Goal: Task Accomplishment & Management: Complete application form

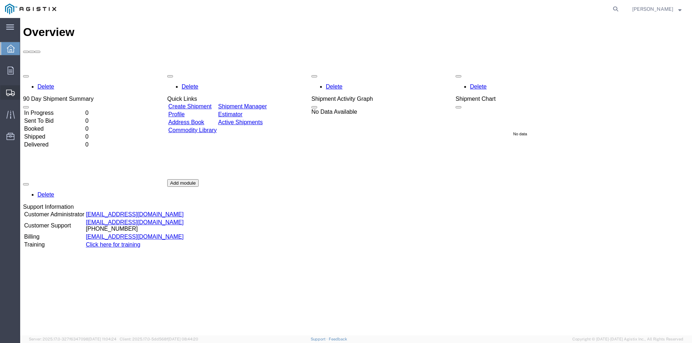
click at [0, 0] on span "Create Shipment" at bounding box center [0, 0] width 0 height 0
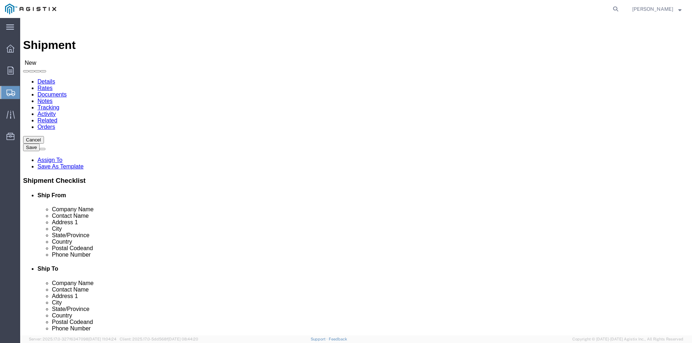
select select
click select "Select Balon Corporation PG&E"
select select "9596"
click select "Select Balon Corporation PG&E"
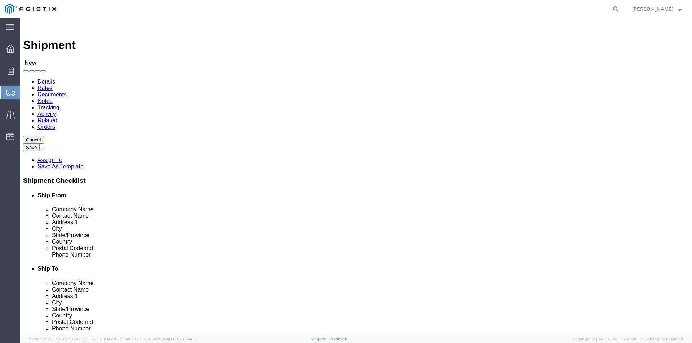
select select
click select "Select All Others Fremont DC Fresno DC Wheatland DC"
select select "23082"
click select "Select All Others Fremont DC Fresno DC Wheatland DC"
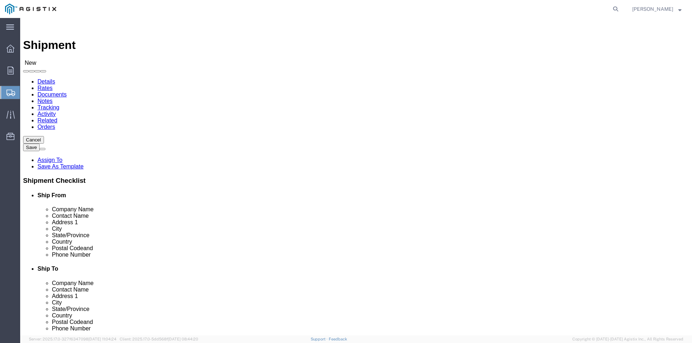
scroll to position [648, 0]
click div "Location My Profile Location My Profile Location (OBSOLETE) BURNEY SC - GC TRAI…"
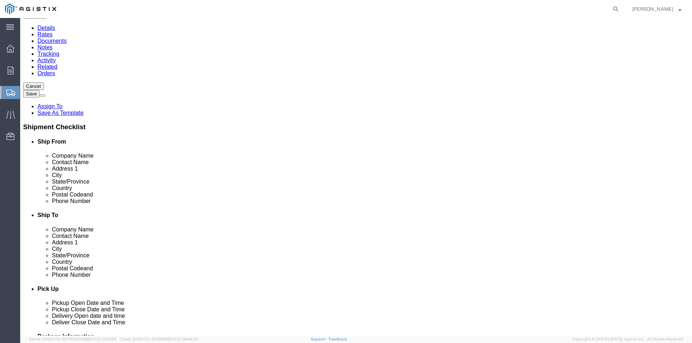
scroll to position [72, 0]
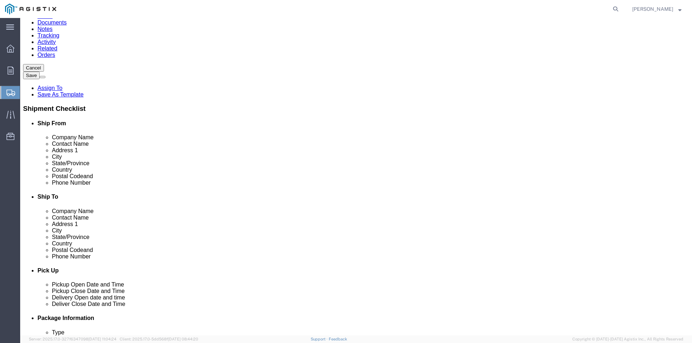
click input "text"
type input "3"
type input "3245 SOUTH HATTIE"
select select
type input "OKLAHOMA CITY"
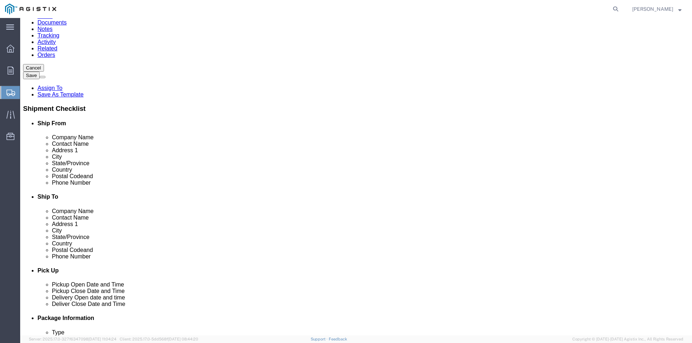
type input "O"
type input "OK"
select select "OK"
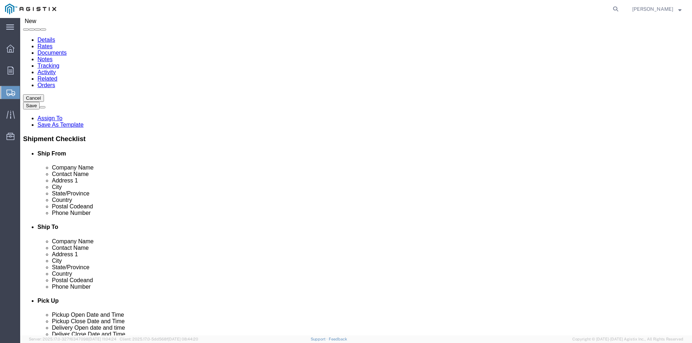
scroll to position [2189, 0]
click input "text"
type input "73129"
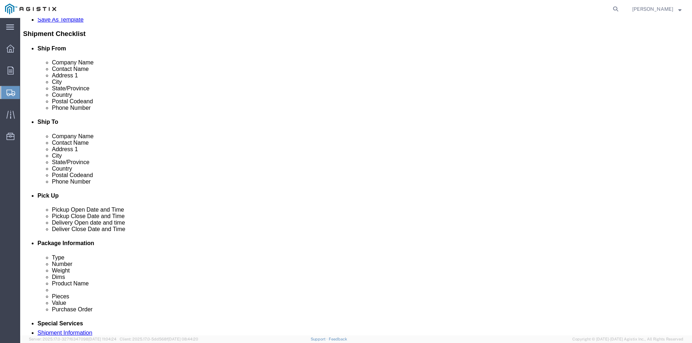
scroll to position [186, 0]
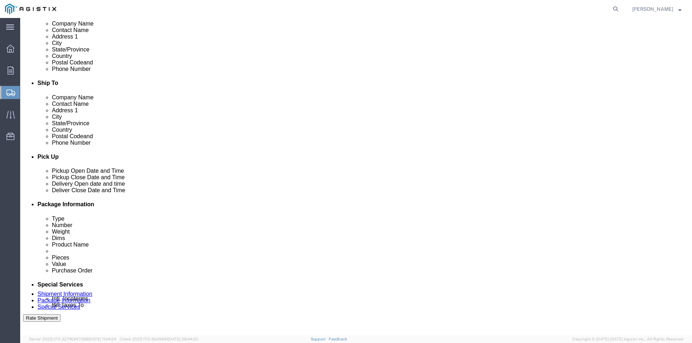
click div "Aug 19 2025 9:00 AM"
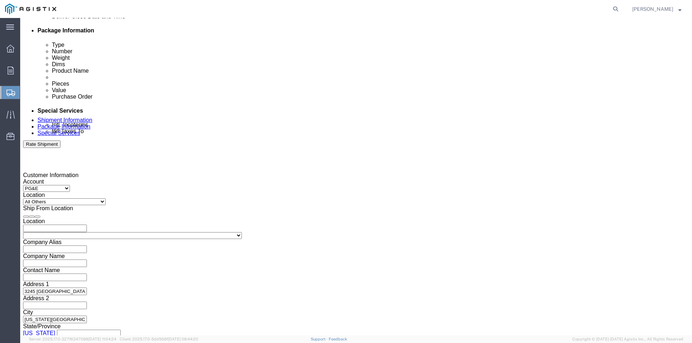
click button "Apply"
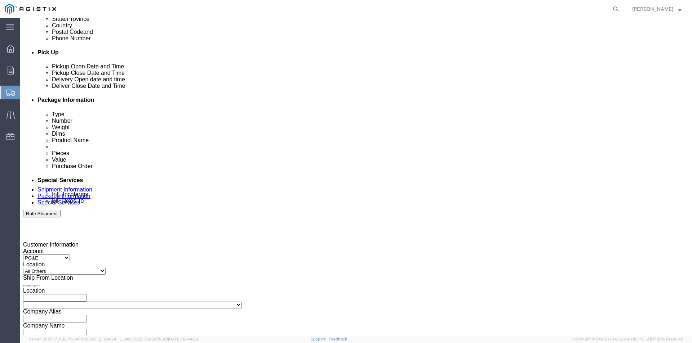
scroll to position [288, 0]
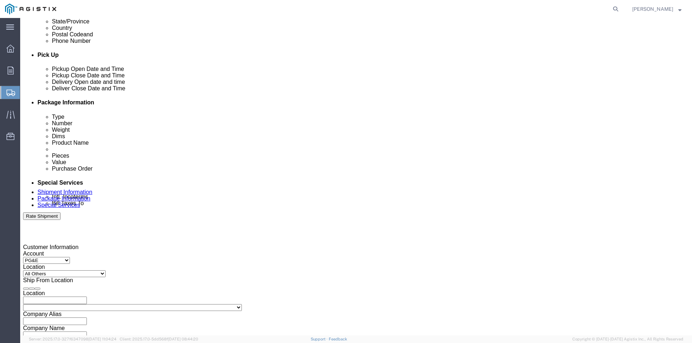
click div "Aug 20 2025 10:00 AM"
click input "10:00 AM"
type input "1"
type input "4:00 PM"
click button "Apply"
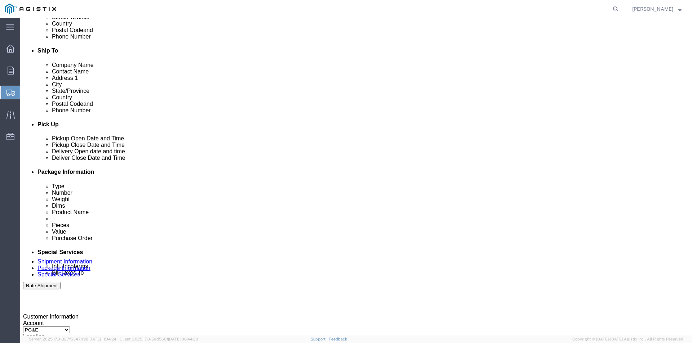
scroll to position [216, 0]
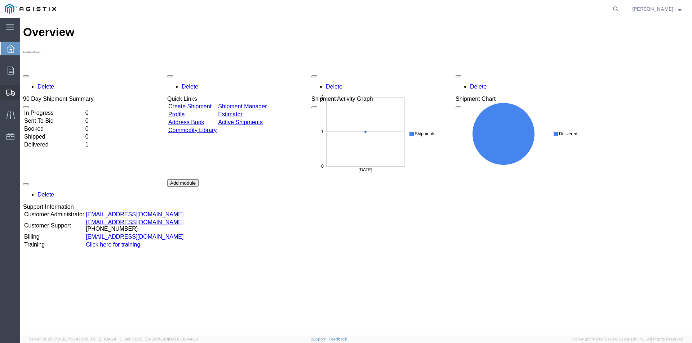
click at [13, 97] on div at bounding box center [10, 92] width 20 height 14
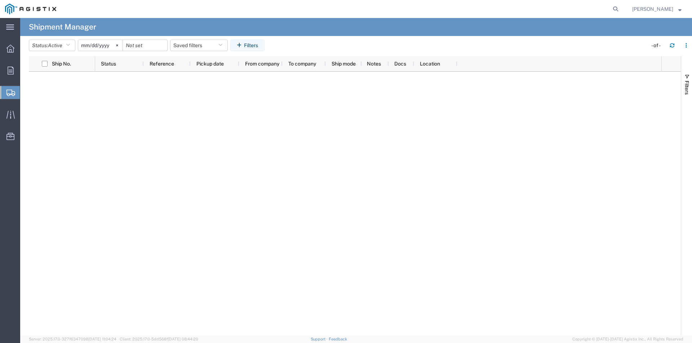
click at [0, 0] on span "Create Shipment" at bounding box center [0, 0] width 0 height 0
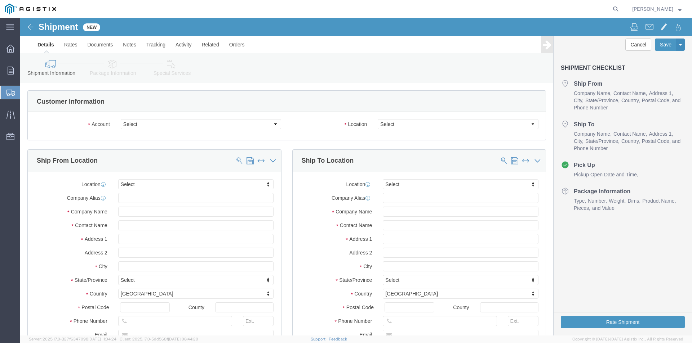
select select
click select "Select Balon Corporation PG&E"
select select "9596"
click select "Select Balon Corporation PG&E"
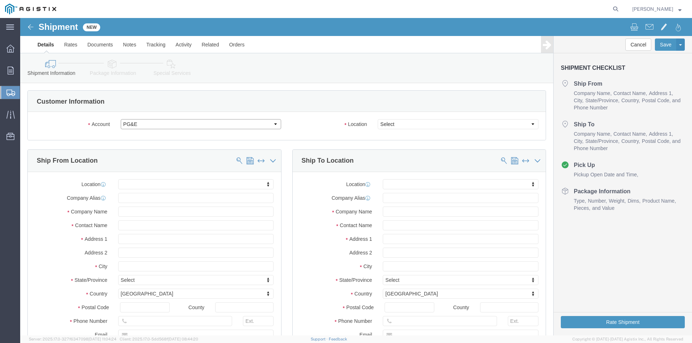
select select
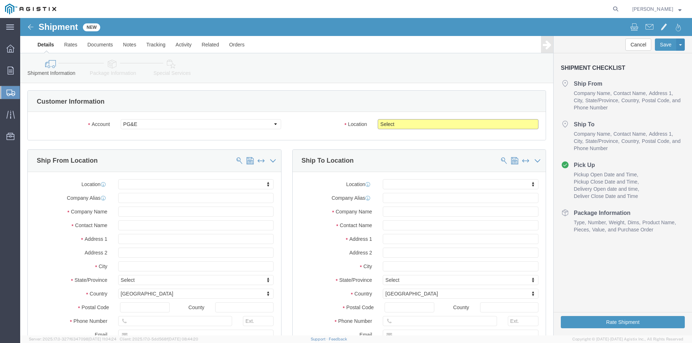
click select "Select All Others Fremont DC Fresno DC Wheatland DC"
select select "23082"
click select "Select All Others Fremont DC Fresno DC Wheatland DC"
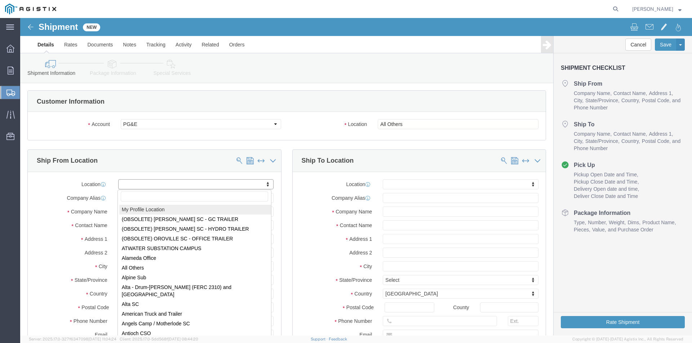
select select "MYPROFILE"
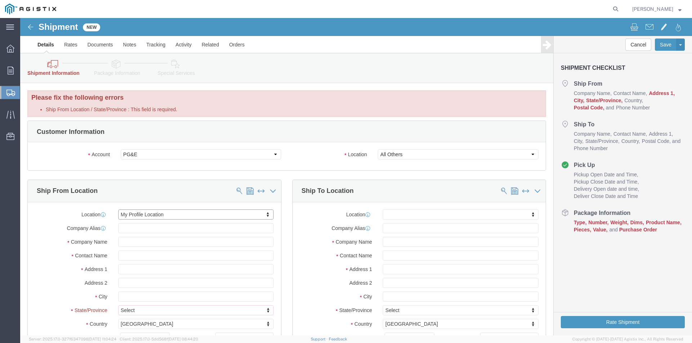
click div "Ship From Location"
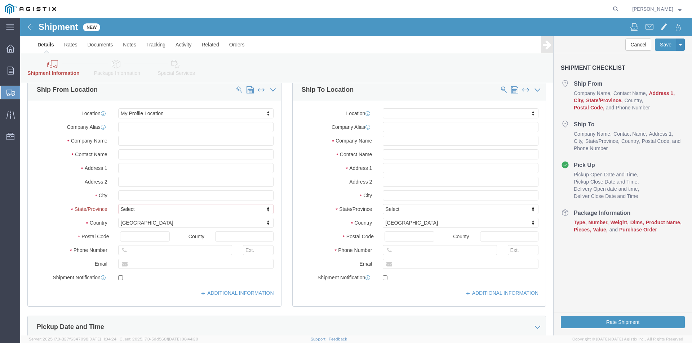
scroll to position [108, 0]
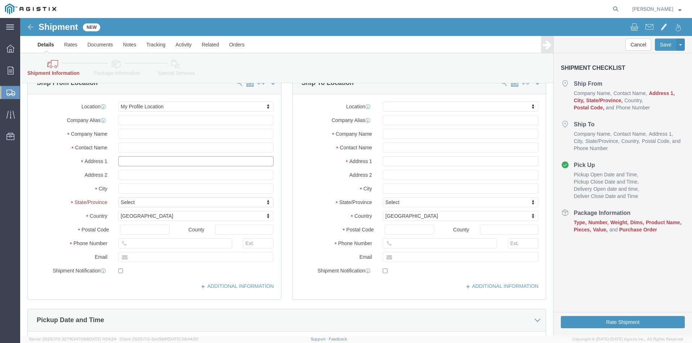
click input "text"
type input "1"
type input "3245 SOUTH HATTIE"
select select
type input "OKLAHOMA CITY"
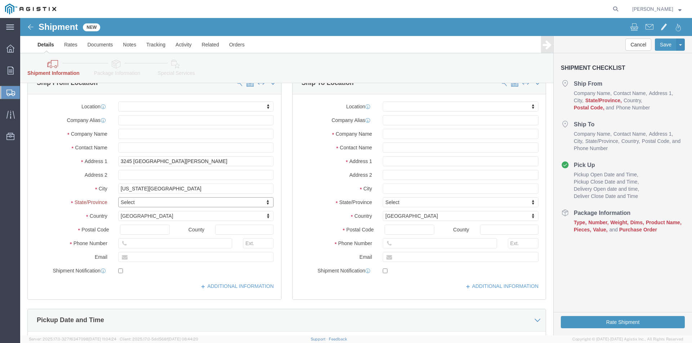
type input "O"
type input "OK"
select select "OK"
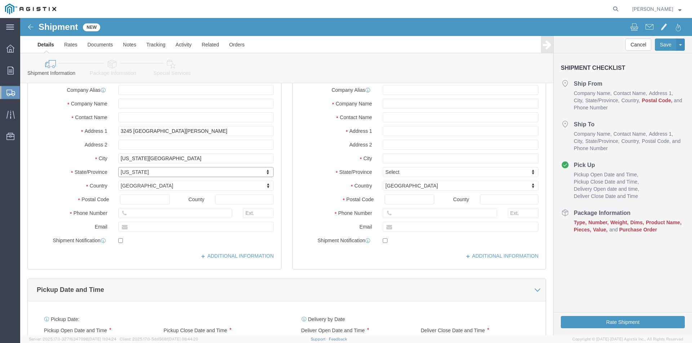
scroll to position [78, 0]
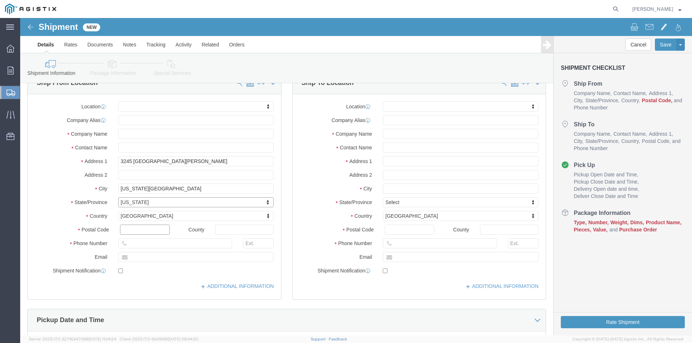
click input "text"
type input "73129"
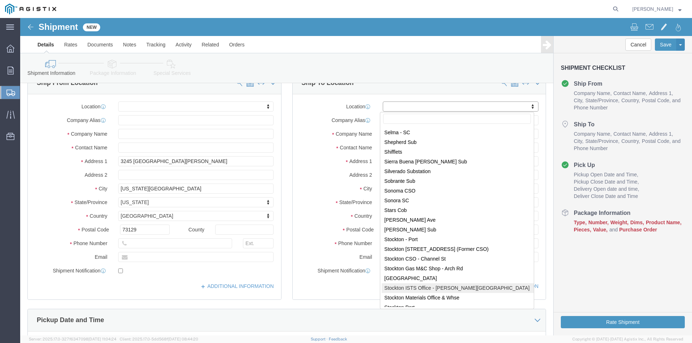
scroll to position [4178, 0]
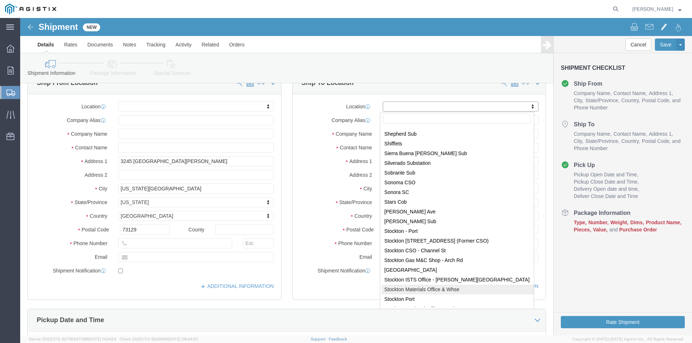
select select "71760"
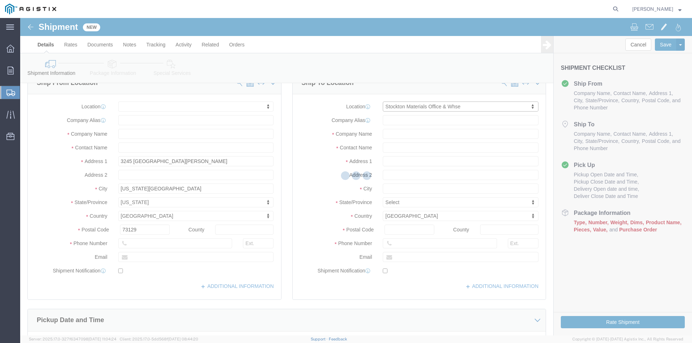
select select "CA"
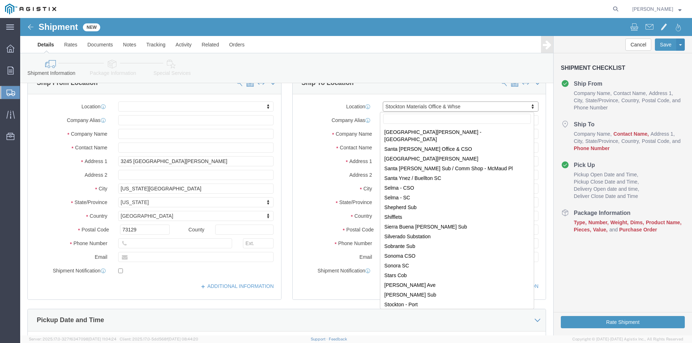
scroll to position [4118, 0]
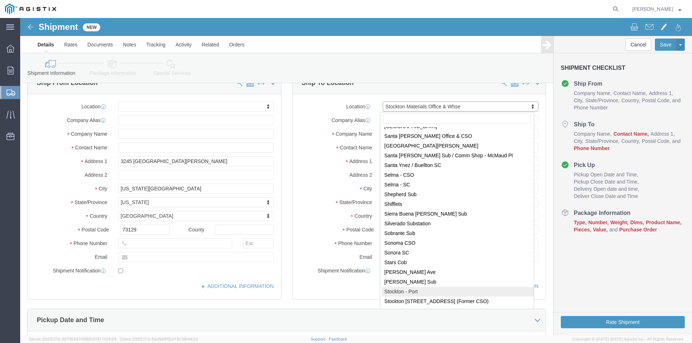
select select "38226"
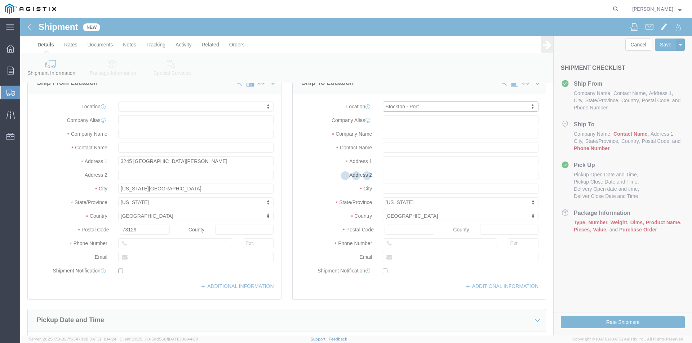
select select "CA"
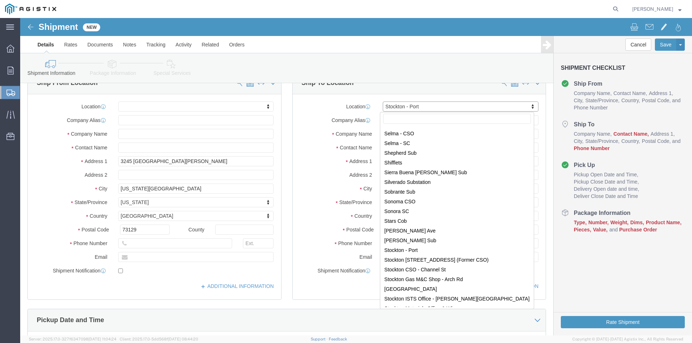
scroll to position [4168, 0]
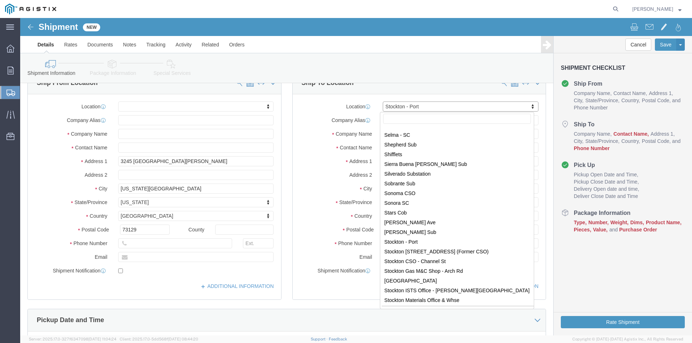
select select "46111"
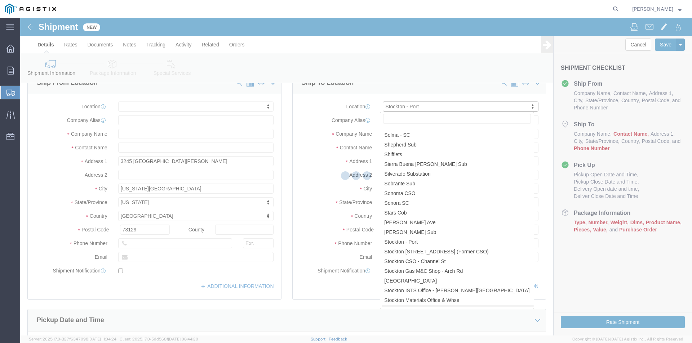
select select "CA"
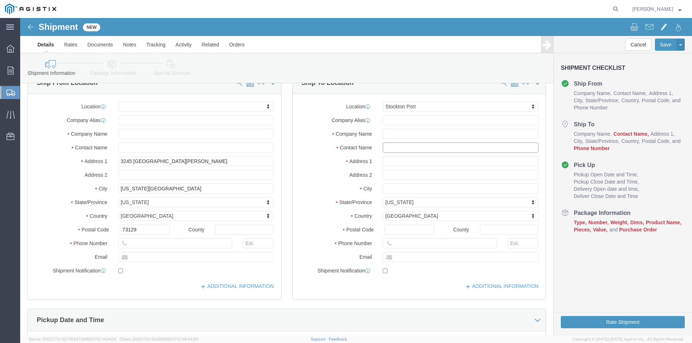
click input "text"
type input "DAVE MCKNIGHT"
type input "810 Gilmore Avenue"
type input "Stockton"
click input "text"
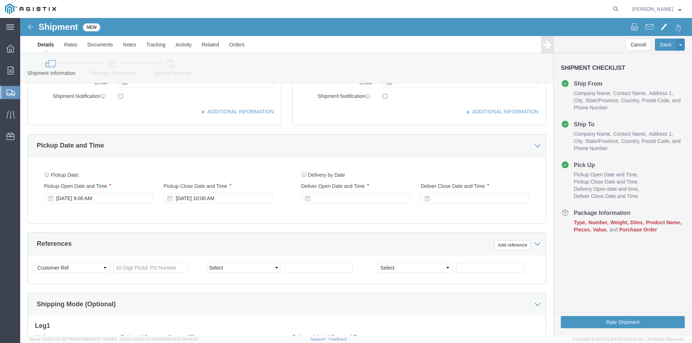
scroll to position [258, 0]
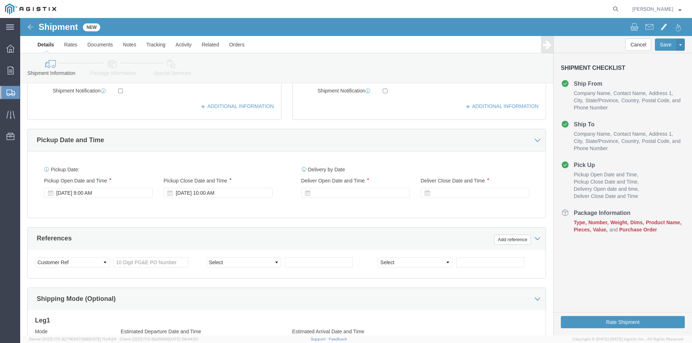
type input "707-747-8420"
click input "text"
type input "S100622536"
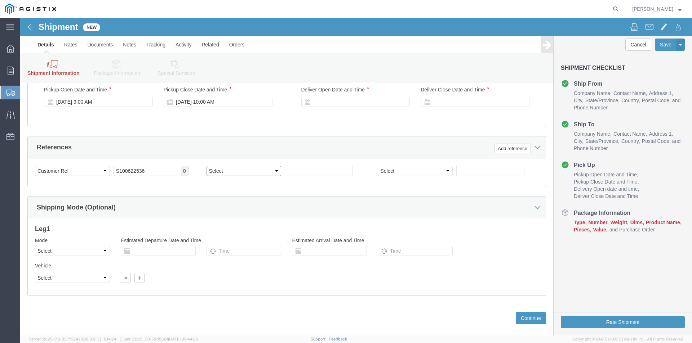
scroll to position [390, 0]
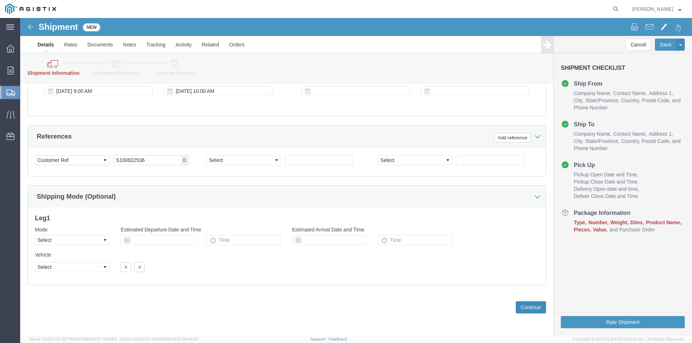
click button "Continue"
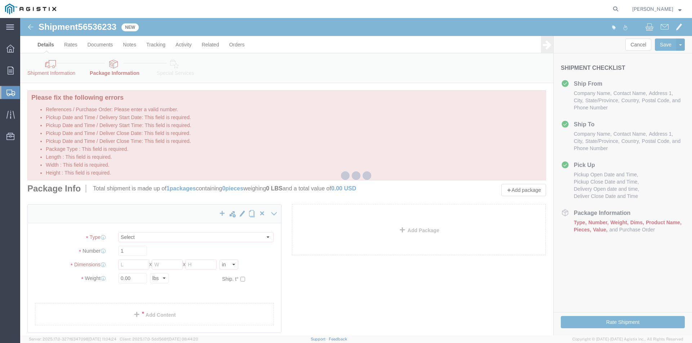
select select "CBOX"
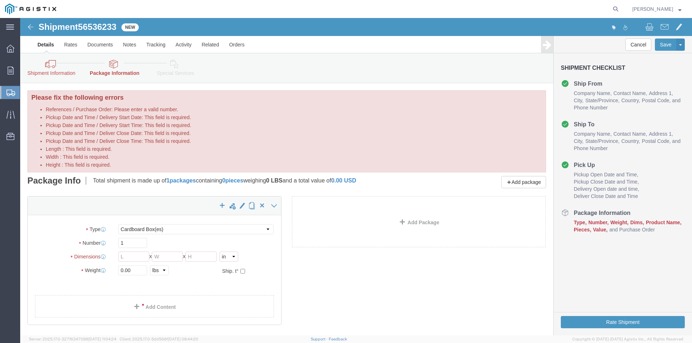
scroll to position [36, 0]
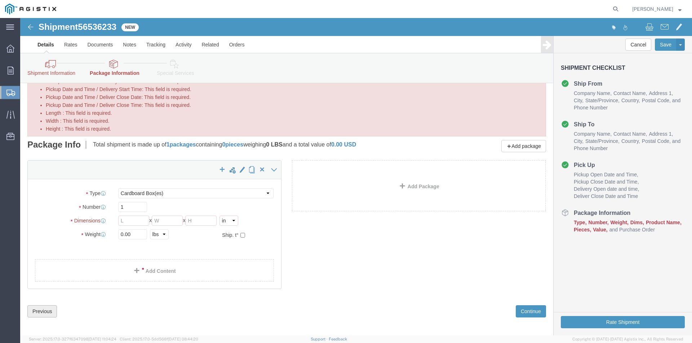
click button "Previous"
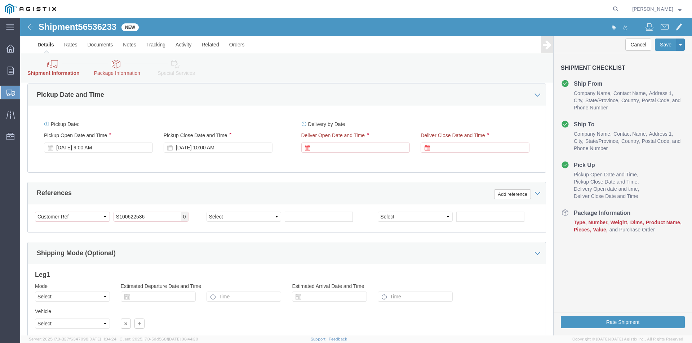
scroll to position [396, 0]
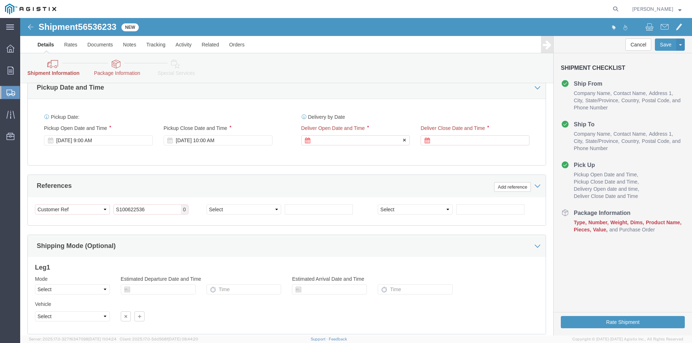
click div
click div "Open Time 11:00 AM Aug 25 2025 11:00 AM - Aug 25 2025 11:00 AM Cancel Apply"
click button "Apply"
click div
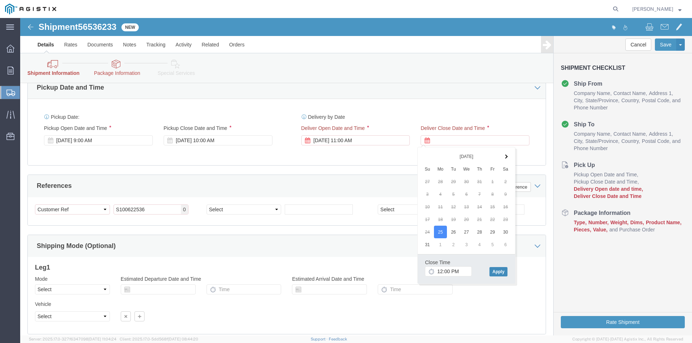
click button "Apply"
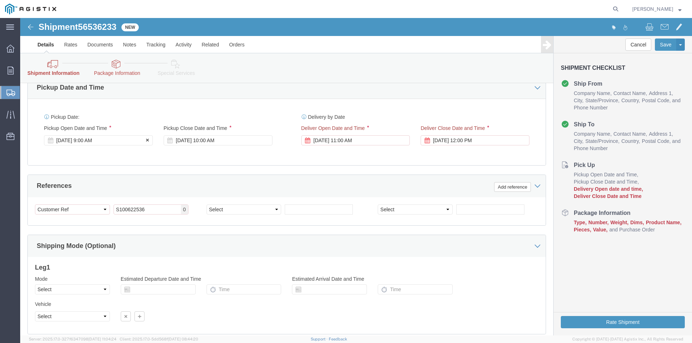
click div "Aug 19 2025 9:00 AM"
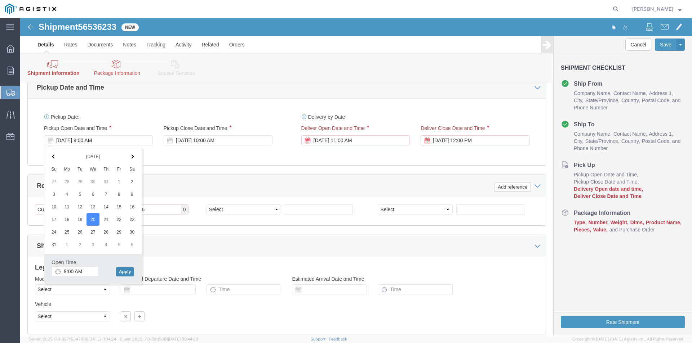
click button "Apply"
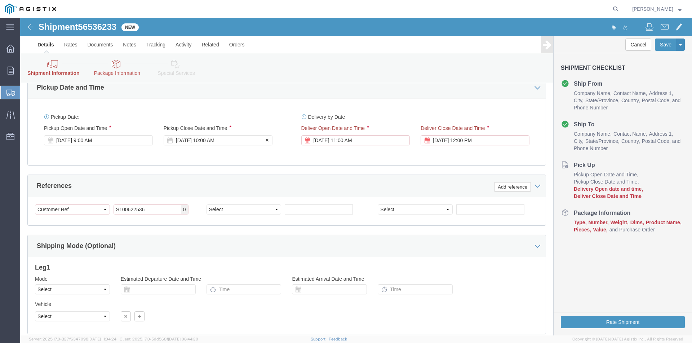
click div "Aug 20 2025 10:00 AM"
drag, startPoint x: 187, startPoint y: 253, endPoint x: 124, endPoint y: 250, distance: 62.7
click body "Shipment 56536233 New Details Rates Documents Notes Tracking Activity Related O…"
type input "4:00 PM"
click button "Apply"
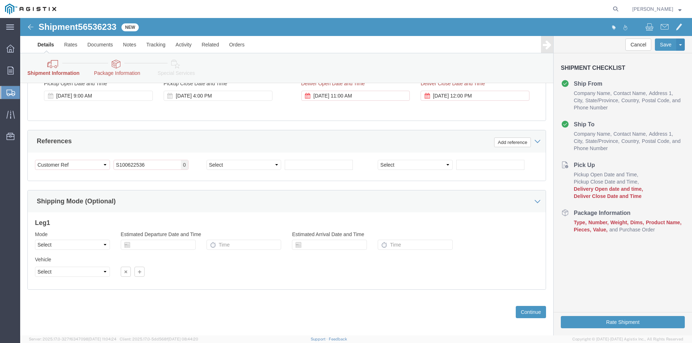
scroll to position [446, 0]
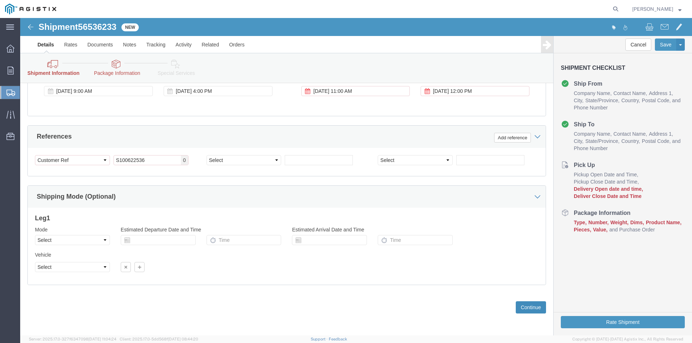
click button "Continue"
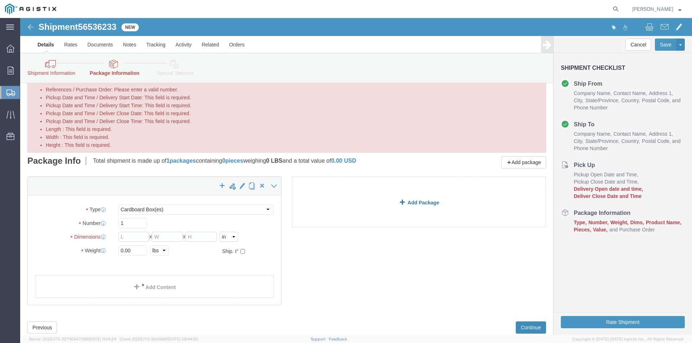
scroll to position [0, 0]
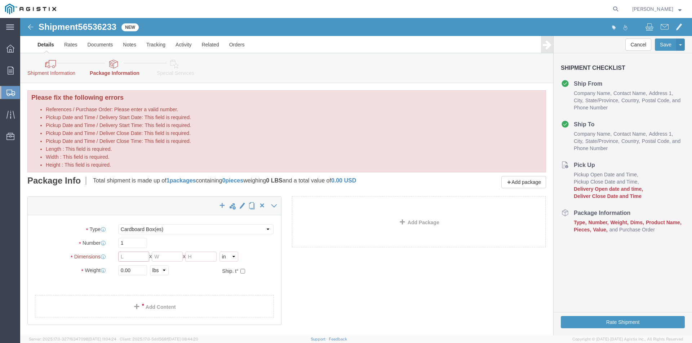
click input "Length : This field is required."
type input "48"
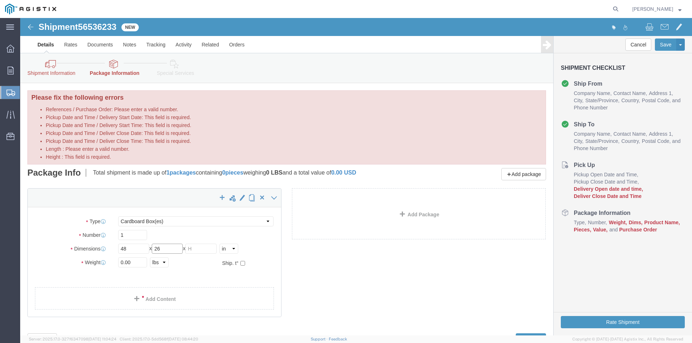
type input "26"
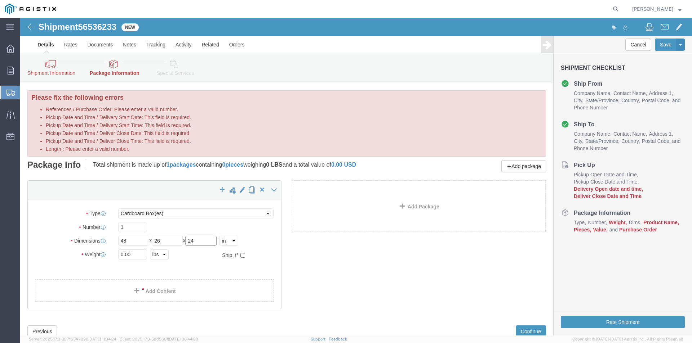
type input "24"
drag, startPoint x: 105, startPoint y: 240, endPoint x: 115, endPoint y: 239, distance: 10.1
click input "0.00"
drag, startPoint x: 118, startPoint y: 236, endPoint x: 68, endPoint y: 227, distance: 51.0
click div "Package Type Select Bulk Bundle(s) Cardboard Box(es) Carton(s) Crate(s) Drum(s)…"
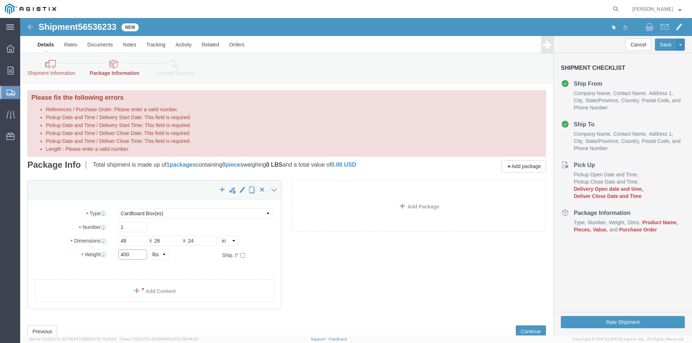
type input "400"
click select "Select Bulk Bundle(s) Cardboard Box(es) Carton(s) Crate(s) Drum(s) (Fiberboard)…"
select select "CRAT"
click select "Select Bulk Bundle(s) Cardboard Box(es) Carton(s) Crate(s) Drum(s) (Fiberboard)…"
click link "Add Content"
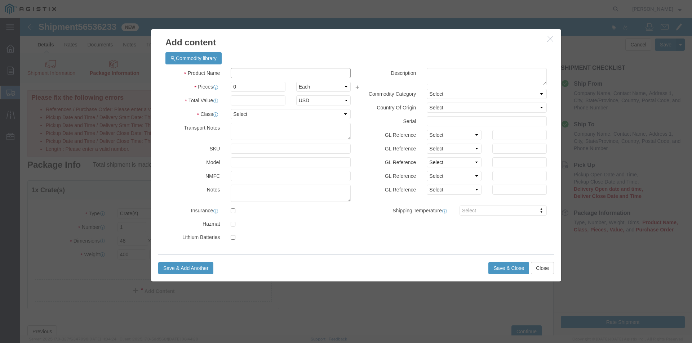
click input "text"
type input "STEEL VALVES"
type input "200"
click input "text"
type input "7000"
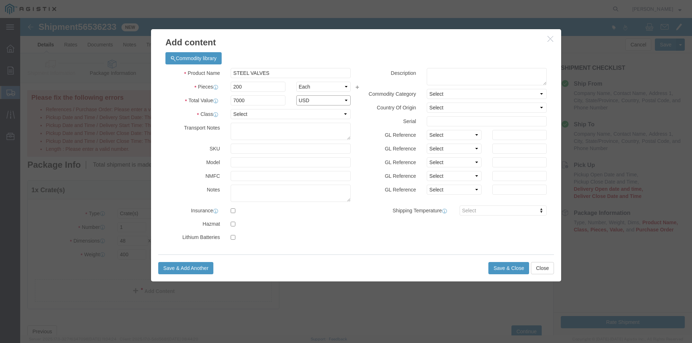
select select "USD"
click select "Select 50 55 60 65 70 85 92.5 100 125 175 250 300 400"
select select "60"
click select "Select 50 55 60 65 70 85 92.5 100 125 175 250 300 400"
click button "Save & Close"
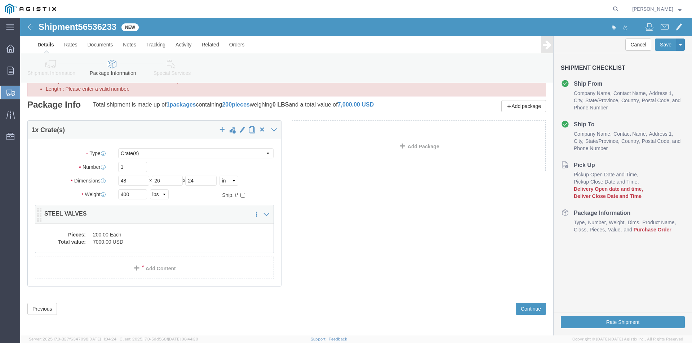
scroll to position [62, 0]
click button "Previous"
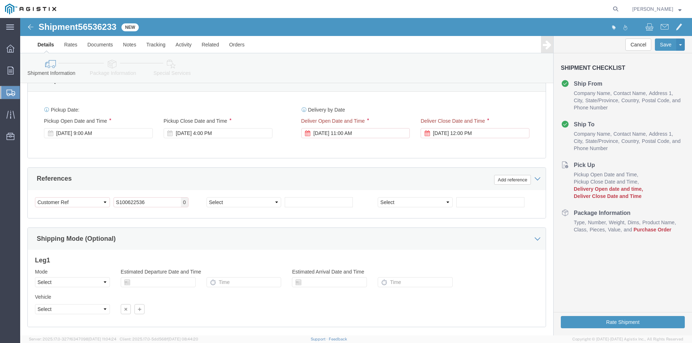
scroll to position [396, 0]
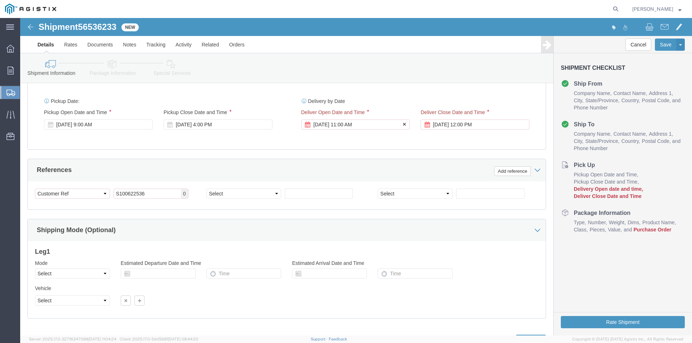
click div "Aug 25 2025 11:00 AM"
click button "Apply"
click div "Aug 26 2025 12:00 PM"
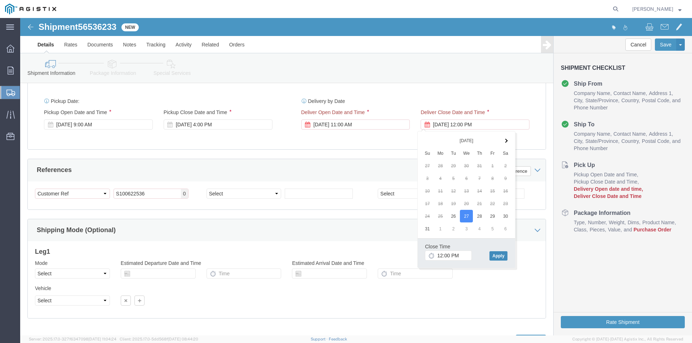
click button "Apply"
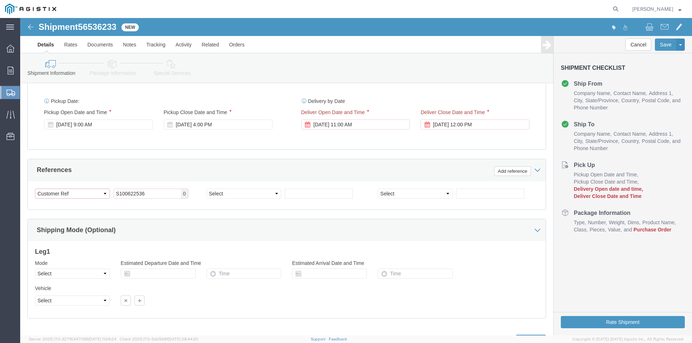
click select "Select Account Type Activity ID Airline Appointment Number ASN Batch Request # …"
click input "S100622536"
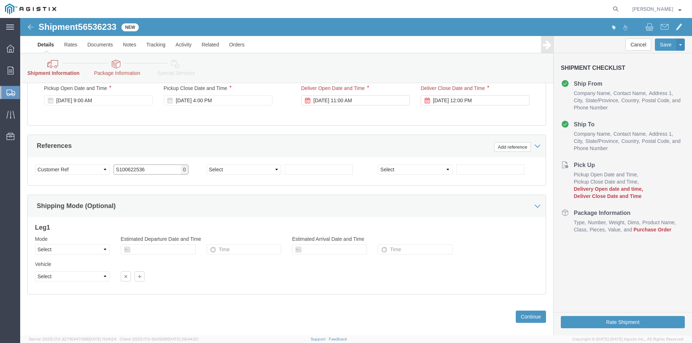
scroll to position [430, 0]
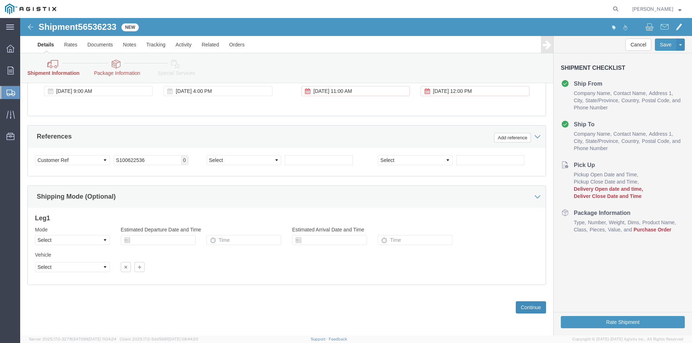
click button "Continue"
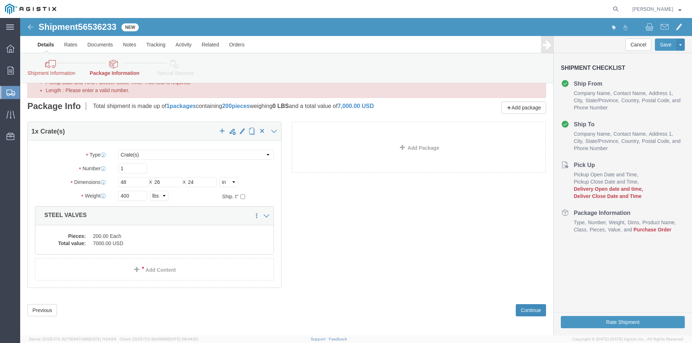
scroll to position [62, 0]
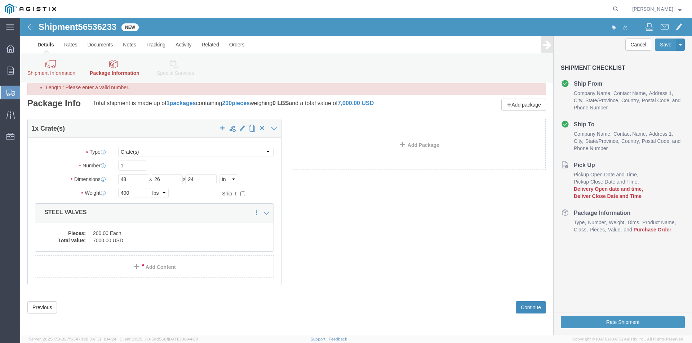
click button "Continue"
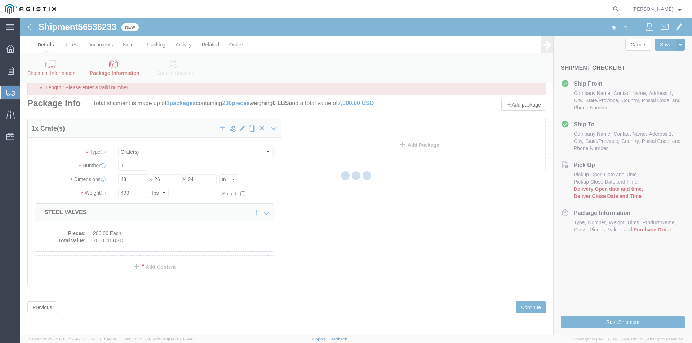
select select
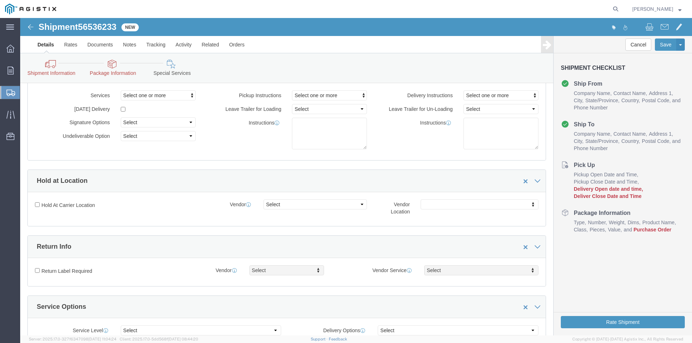
scroll to position [0, 0]
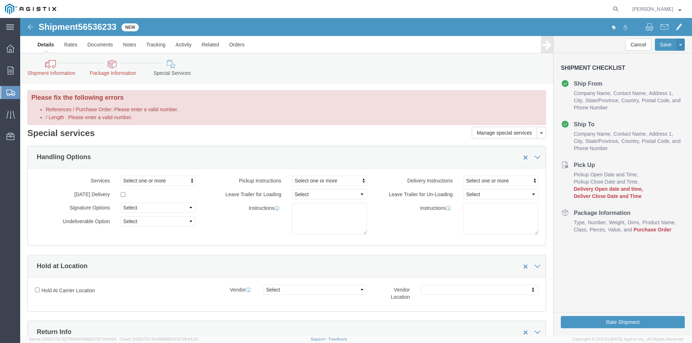
click link "Shipment Information"
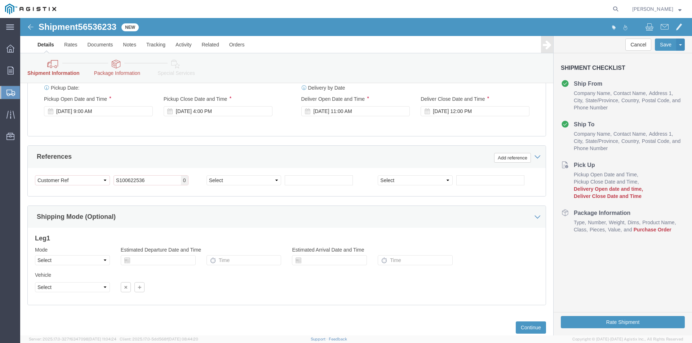
scroll to position [396, 0]
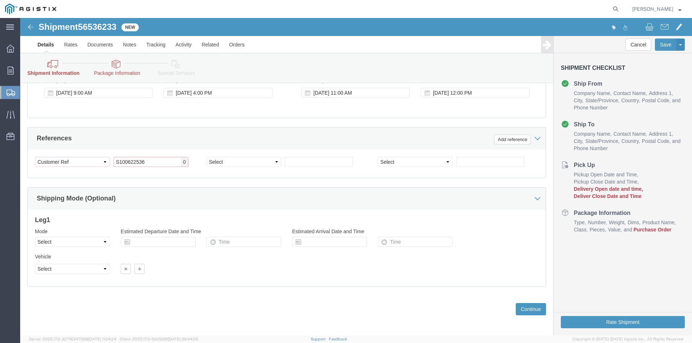
click input "S100622536"
click span "0"
